Goal: Find specific page/section

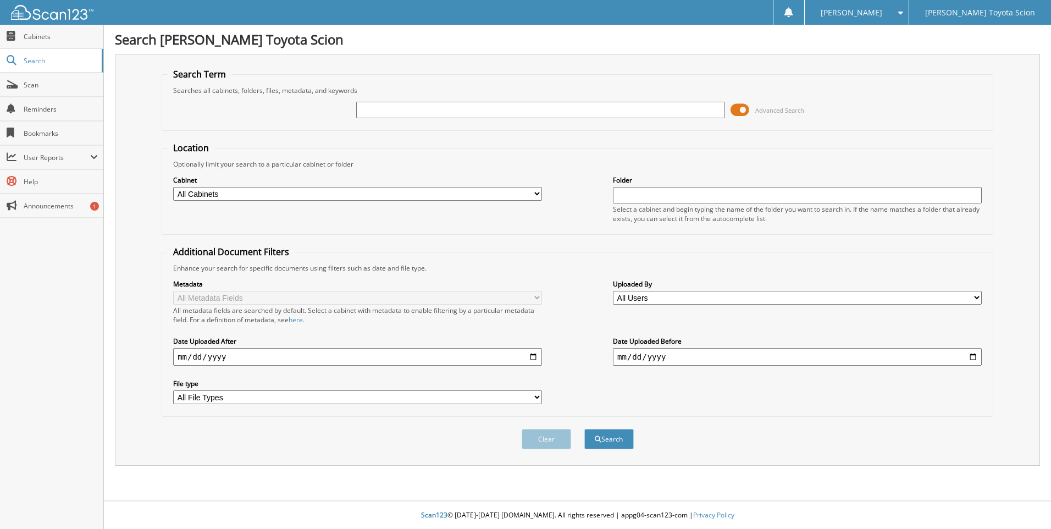
click at [371, 119] on div "Advanced Search" at bounding box center [578, 110] width 820 height 30
click at [376, 111] on input "text" at bounding box center [540, 110] width 369 height 16
paste input "31893"
type input "31893"
click at [599, 438] on span "submit" at bounding box center [598, 439] width 7 height 7
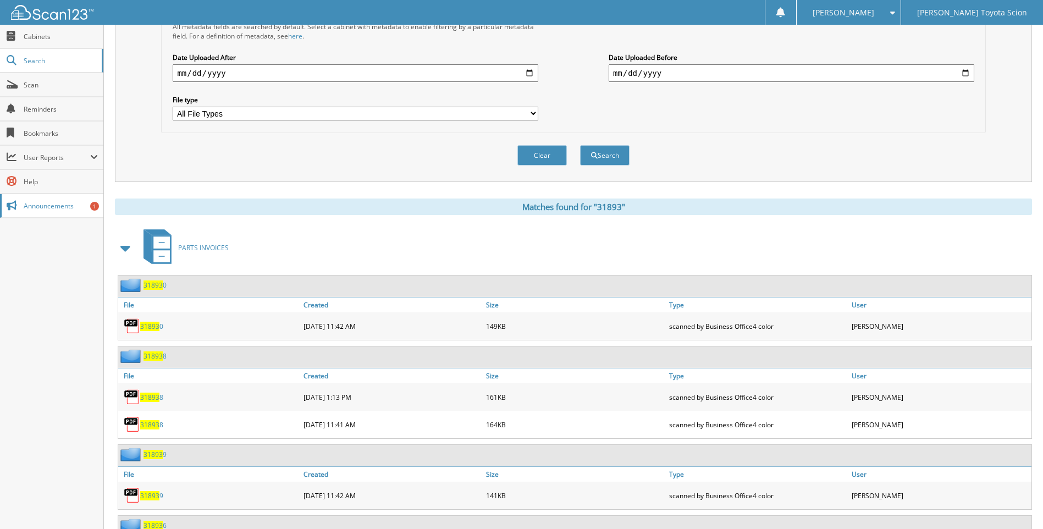
scroll to position [440, 0]
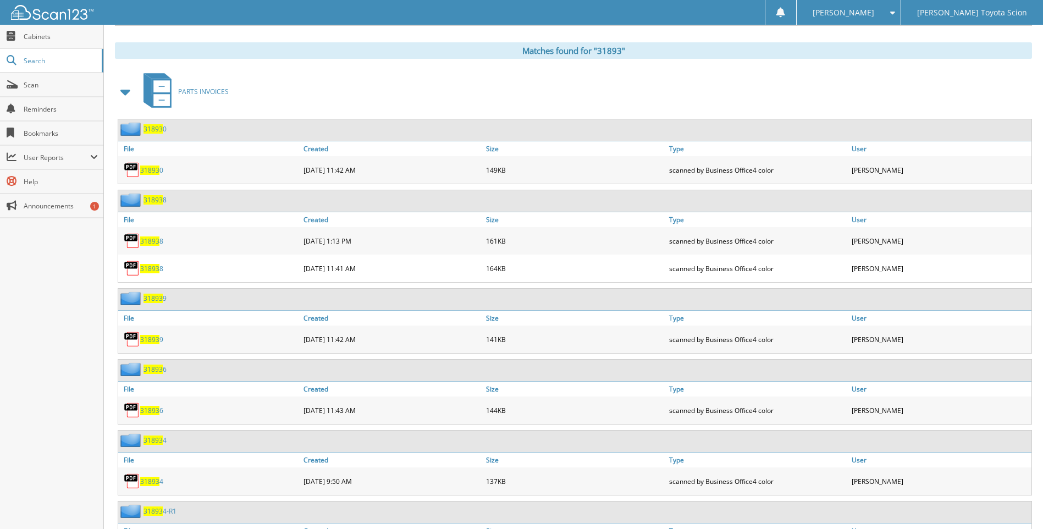
click at [124, 95] on span at bounding box center [125, 92] width 15 height 20
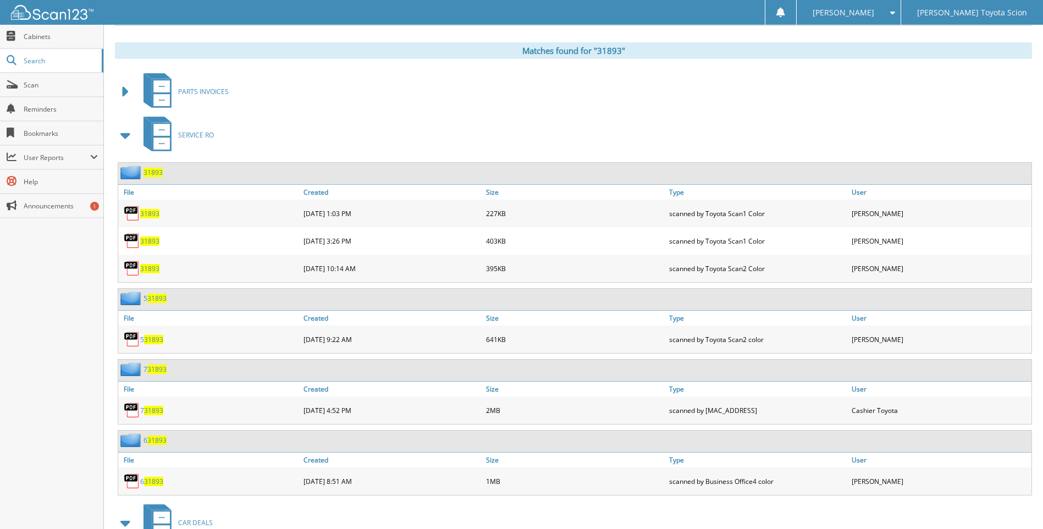
click at [129, 140] on span at bounding box center [125, 135] width 15 height 20
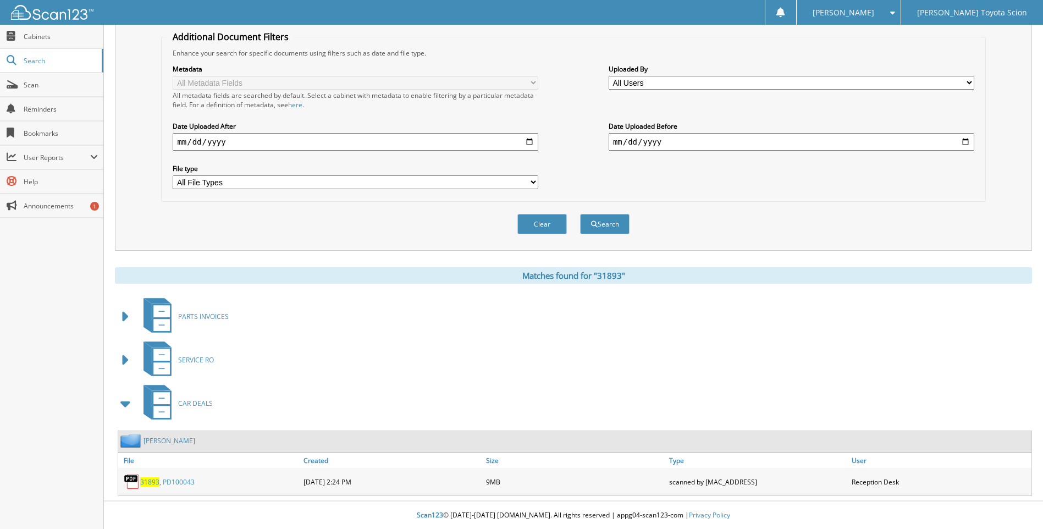
scroll to position [216, 0]
click at [166, 488] on div "31893 , PD100043" at bounding box center [209, 482] width 183 height 22
click at [147, 482] on span "31893" at bounding box center [149, 481] width 19 height 9
